Goal: Understand process/instructions

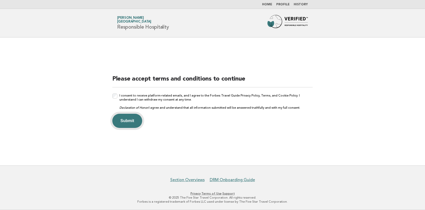
click at [131, 123] on button "Submit" at bounding box center [127, 121] width 30 height 14
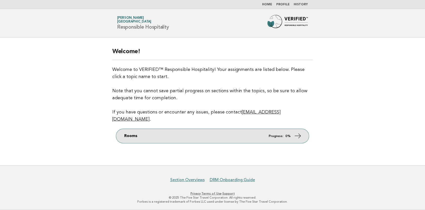
click at [295, 133] on icon at bounding box center [297, 135] width 7 height 7
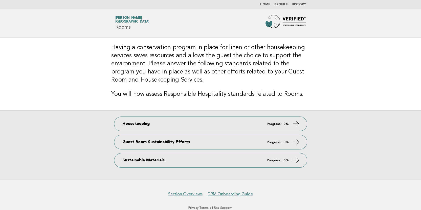
scroll to position [14, 0]
